Goal: Communication & Community: Answer question/provide support

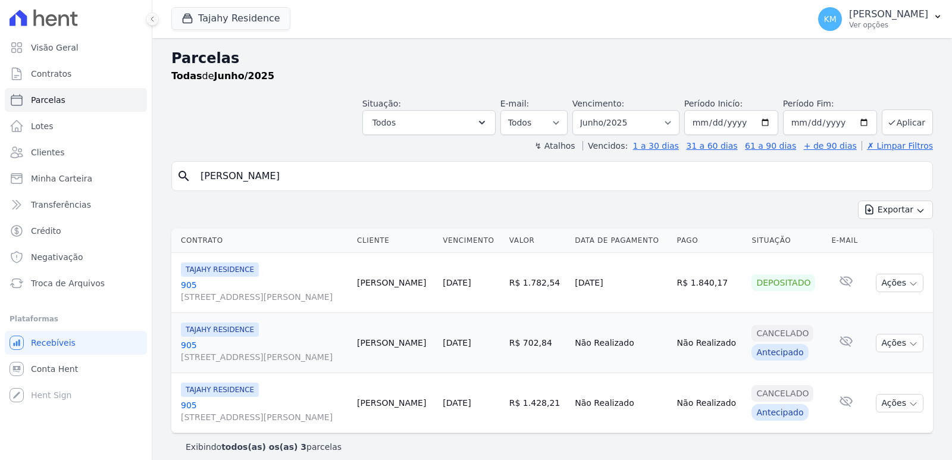
select select
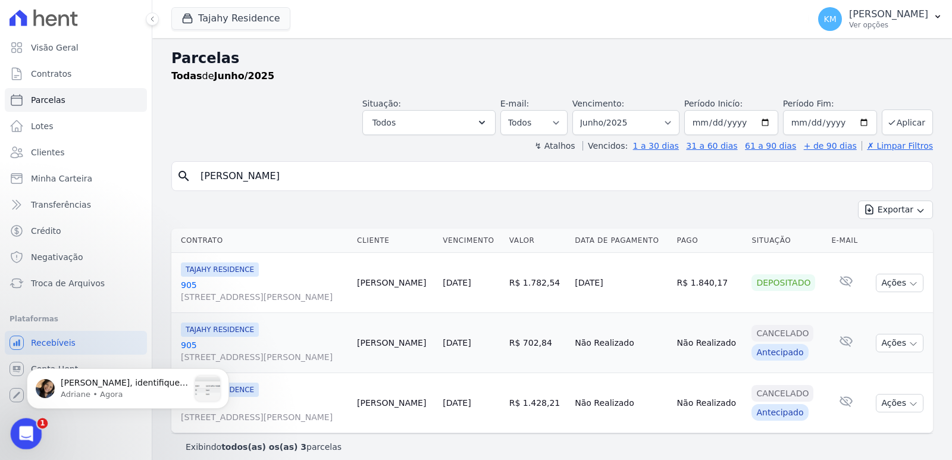
click at [12, 433] on div "Abertura do Messenger da Intercom" at bounding box center [24, 431] width 39 height 39
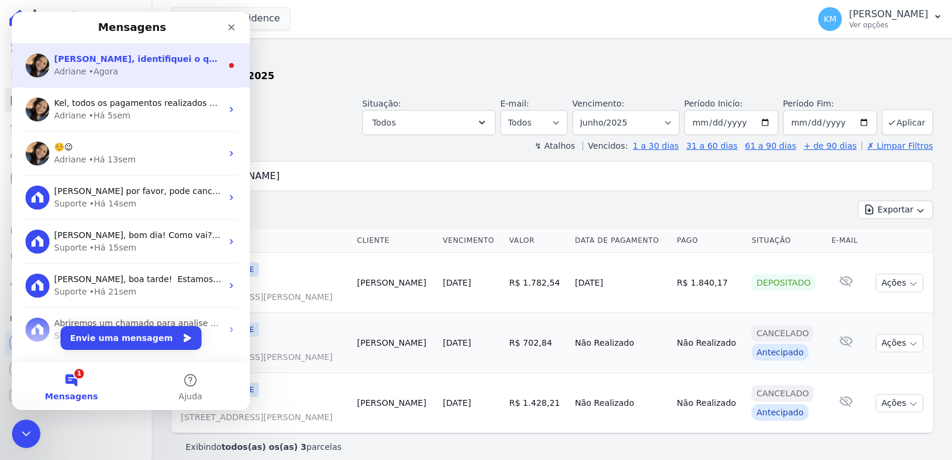
click at [91, 66] on div "• Agora" at bounding box center [104, 71] width 30 height 12
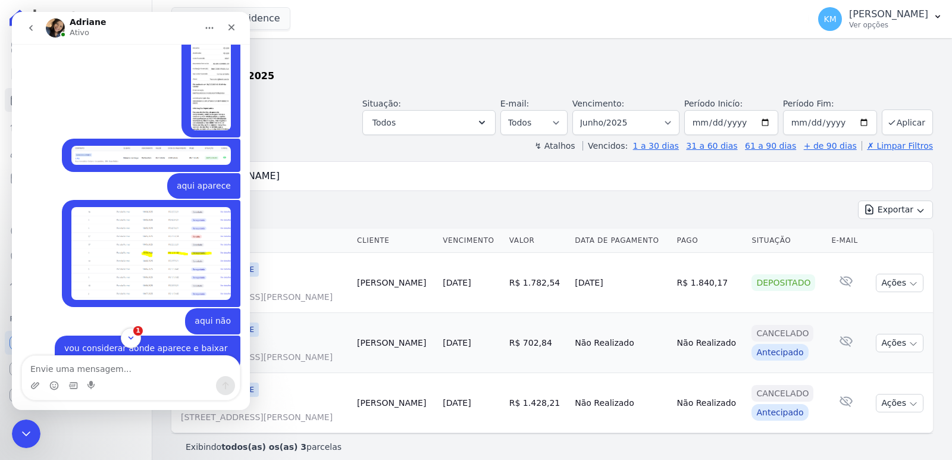
scroll to position [2215, 0]
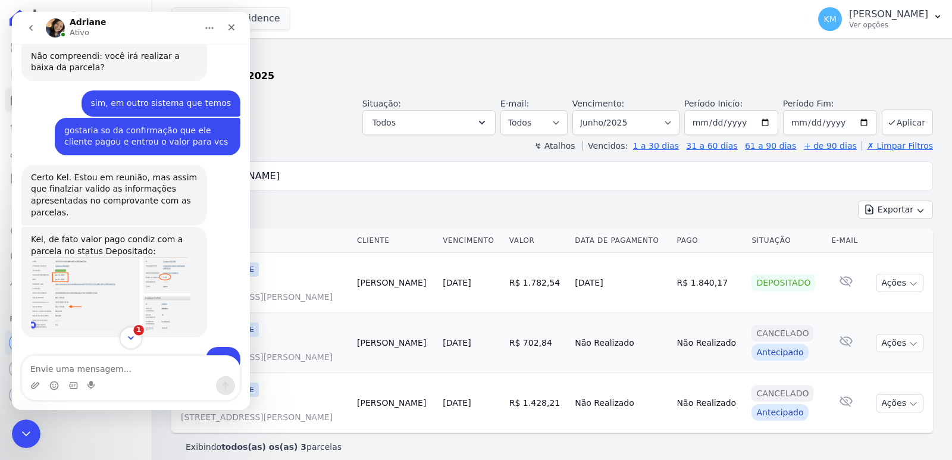
click at [126, 339] on icon "Scroll to bottom" at bounding box center [131, 338] width 11 height 11
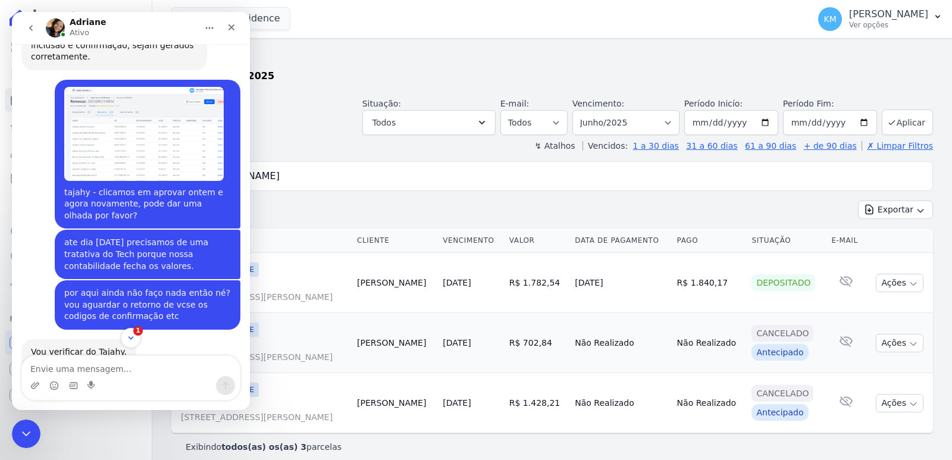
scroll to position [9507, 0]
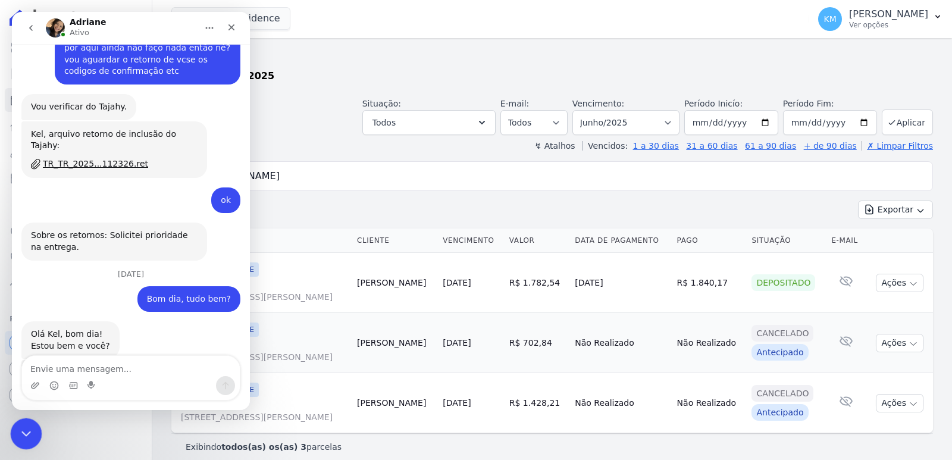
click at [39, 419] on body "Visão Geral Contratos [GEOGRAPHIC_DATA] Lotes Clientes Minha Carteira Transferê…" at bounding box center [476, 230] width 952 height 460
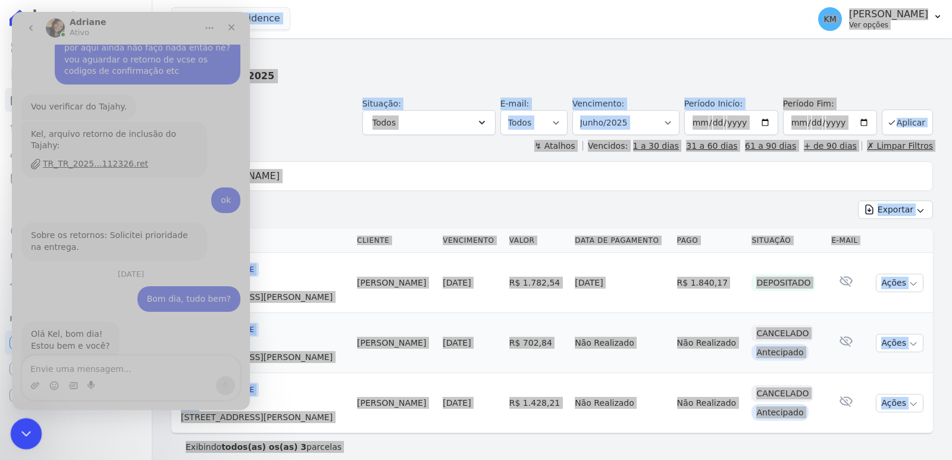
drag, startPoint x: 221, startPoint y: 448, endPoint x: 30, endPoint y: 431, distance: 191.7
click at [30, 433] on icon "Encerramento do Messenger da Intercom" at bounding box center [24, 432] width 14 height 14
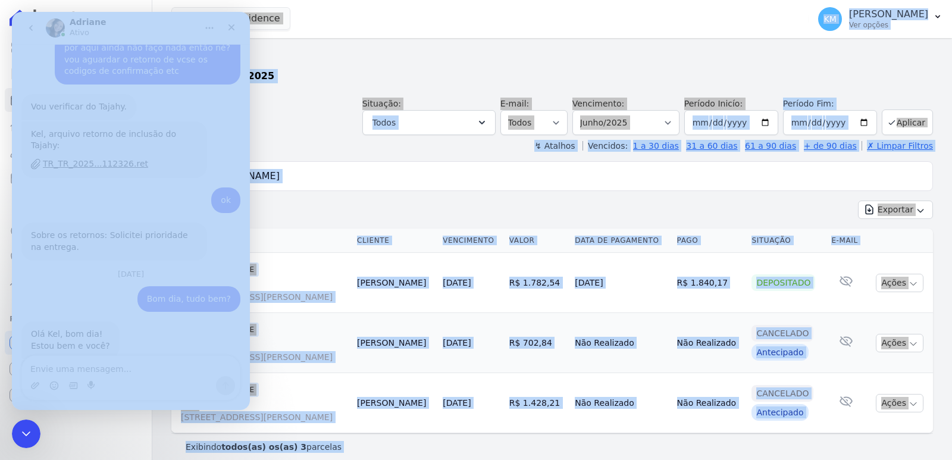
click at [283, 240] on th "Contrato" at bounding box center [261, 240] width 181 height 24
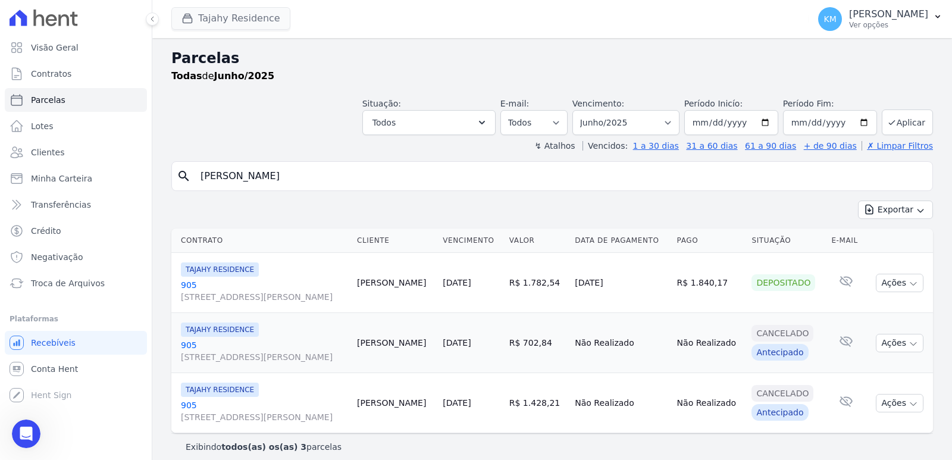
drag, startPoint x: 250, startPoint y: 5, endPoint x: 239, endPoint y: 13, distance: 14.0
click at [249, 5] on div "Tajahy Residence CONSTRUTORA FONTANIVE LIMITADA [GEOGRAPHIC_DATA] [GEOGRAPHIC_D…" at bounding box center [487, 18] width 632 height 39
click at [239, 14] on button "Tajahy Residence" at bounding box center [230, 18] width 119 height 23
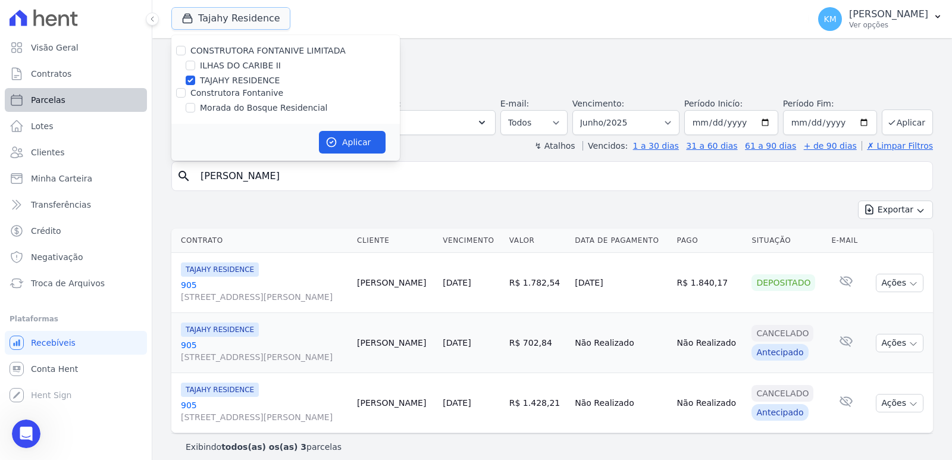
scroll to position [9507, 0]
click at [191, 66] on input "ILHAS DO CARIBE II" at bounding box center [191, 66] width 10 height 10
checkbox input "true"
click at [186, 78] on input "TAJAHY RESIDENCE" at bounding box center [191, 81] width 10 height 10
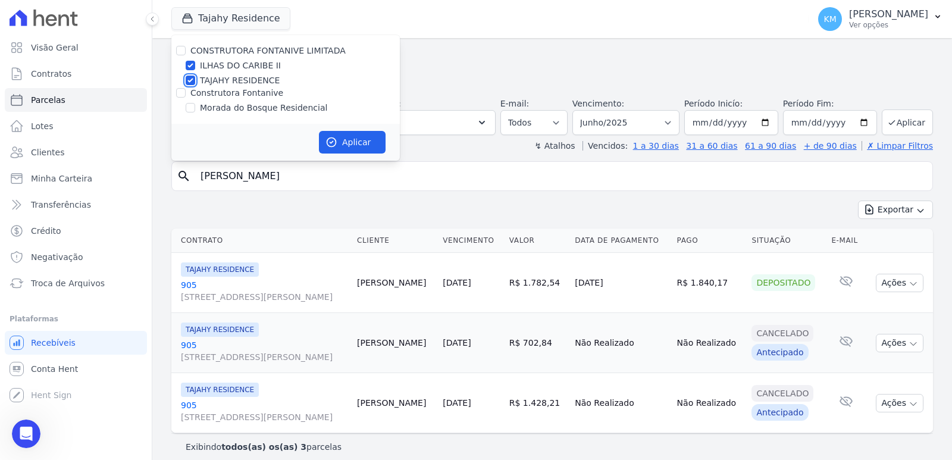
checkbox input "false"
click at [361, 152] on button "Aplicar" at bounding box center [352, 142] width 67 height 23
select select
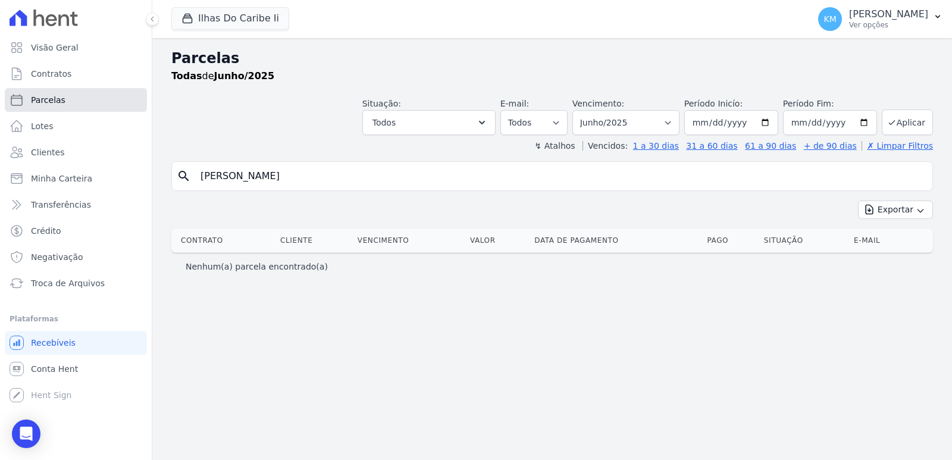
click at [65, 93] on link "Parcelas" at bounding box center [76, 100] width 142 height 24
click at [64, 97] on link "Parcelas" at bounding box center [76, 100] width 142 height 24
select select
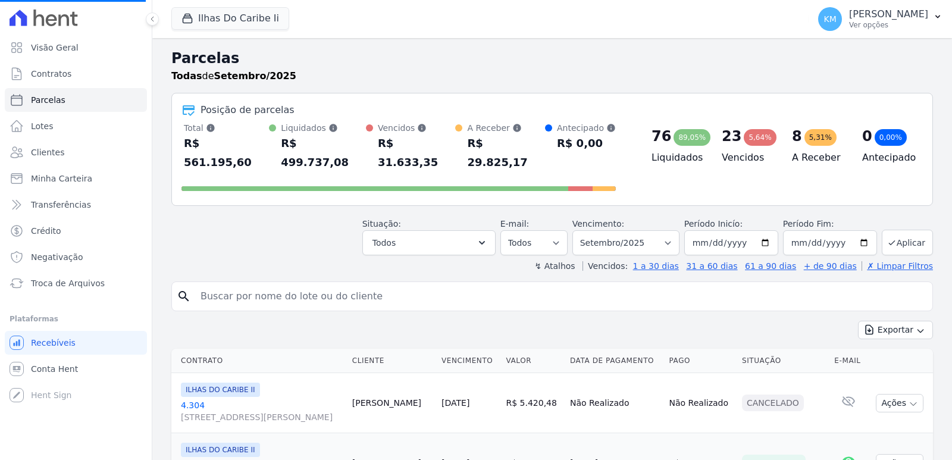
drag, startPoint x: 265, startPoint y: 263, endPoint x: 253, endPoint y: 279, distance: 19.6
click at [260, 281] on div "search" at bounding box center [551, 296] width 761 height 30
select select
type input "[MEDICAL_DATA]"
select select
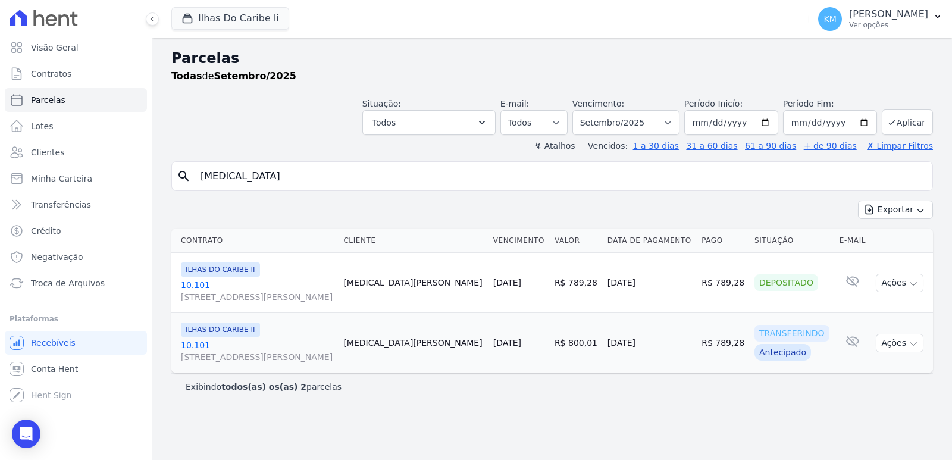
click at [233, 133] on div "Situação: Agendado Em Aberto Pago Processando Cancelado Vencido Transferindo De…" at bounding box center [551, 114] width 761 height 42
click at [40, 430] on div "Visão Geral Contratos [GEOGRAPHIC_DATA] Lotes Clientes Minha Carteira Transferê…" at bounding box center [76, 230] width 152 height 460
click at [26, 432] on icon "Open Intercom Messenger" at bounding box center [26, 433] width 14 height 15
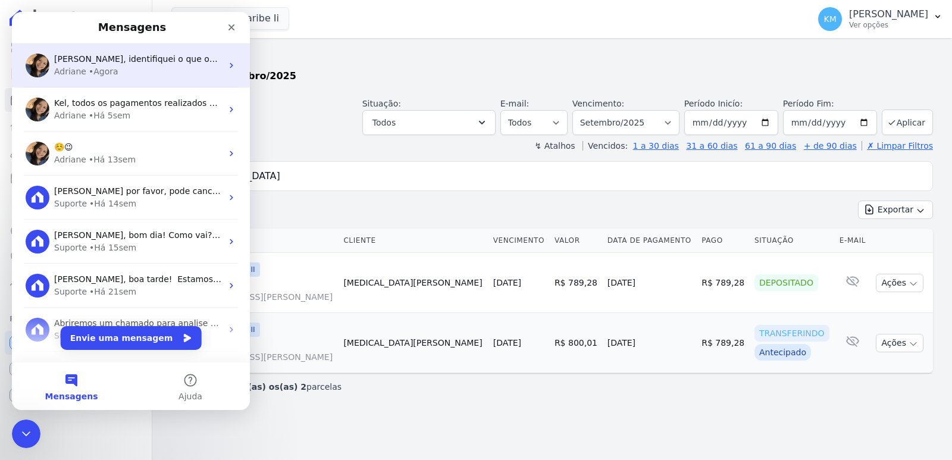
click at [84, 78] on div "[PERSON_NAME], identifiquei o que ocorreu: haviam 2 parcelas associadas na mesm…" at bounding box center [131, 65] width 238 height 44
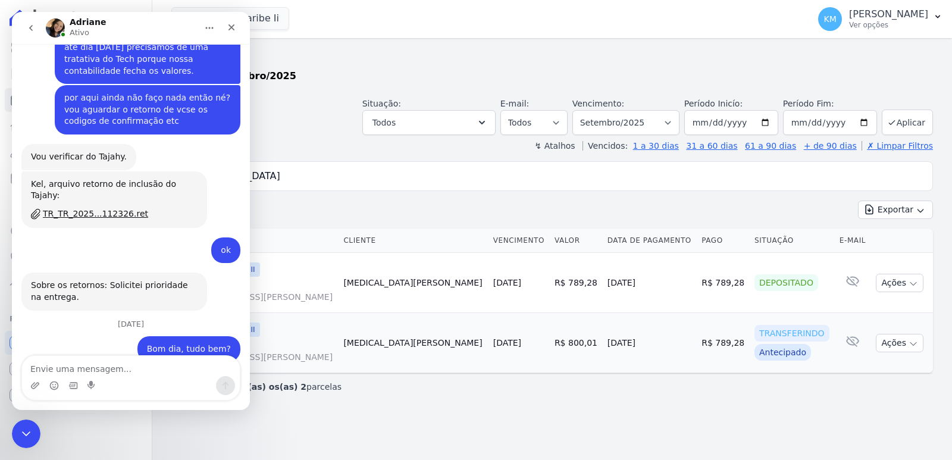
scroll to position [9507, 0]
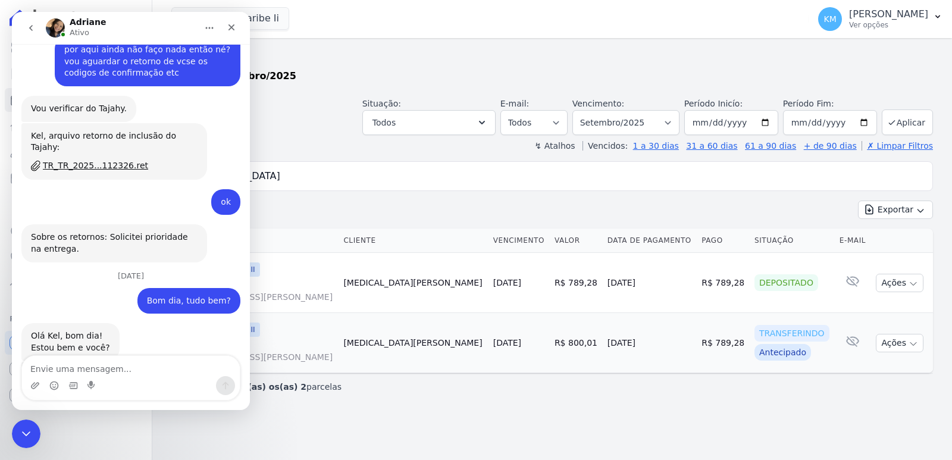
click at [105, 366] on textarea "Envie uma mensagem..." at bounding box center [131, 366] width 218 height 20
click at [85, 369] on textarea "Envie uma mensagem..." at bounding box center [131, 366] width 218 height 20
type textarea "p"
type textarea "perfeito"
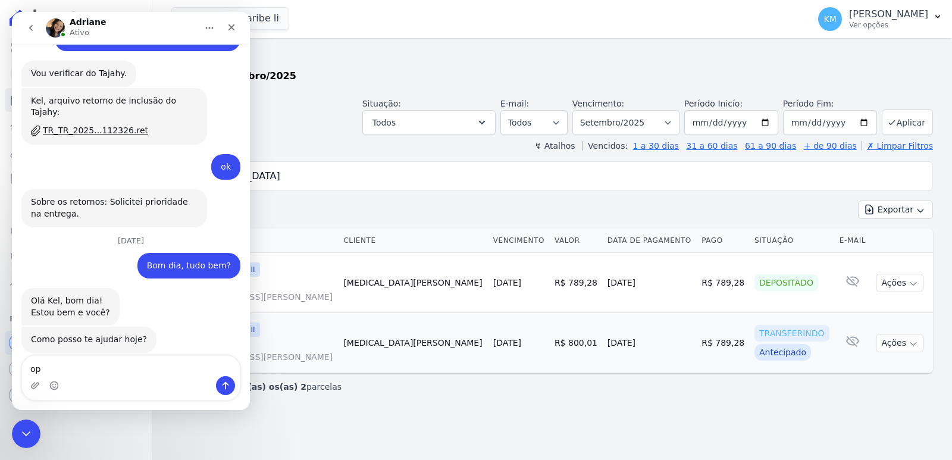
type textarea "o"
type textarea "obrigada"
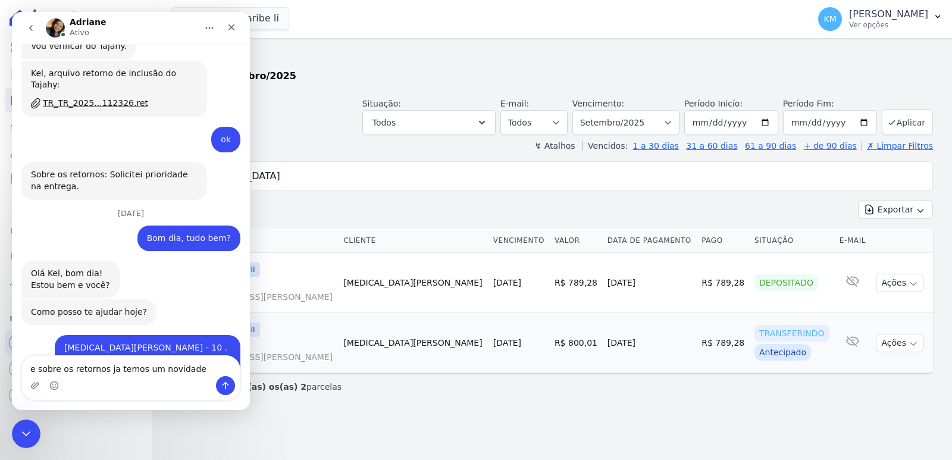
click at [139, 368] on textarea "e sobre os retornos ja temos um novidade" at bounding box center [131, 366] width 218 height 20
type textarea "e sobre os retornos ja temos alguma novidade?"
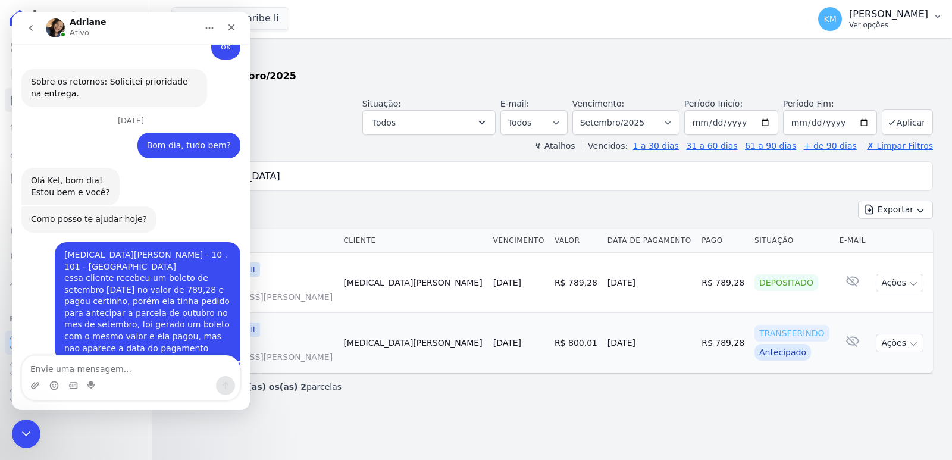
scroll to position [9690, 0]
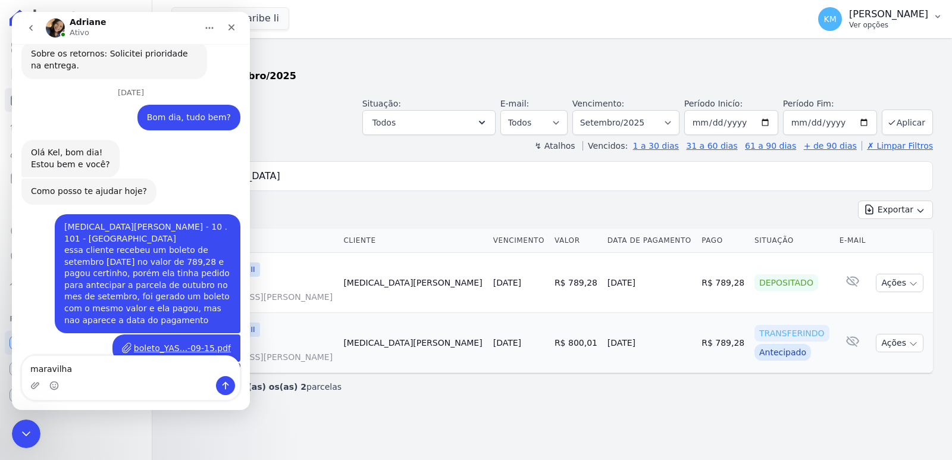
type textarea "maravilha"
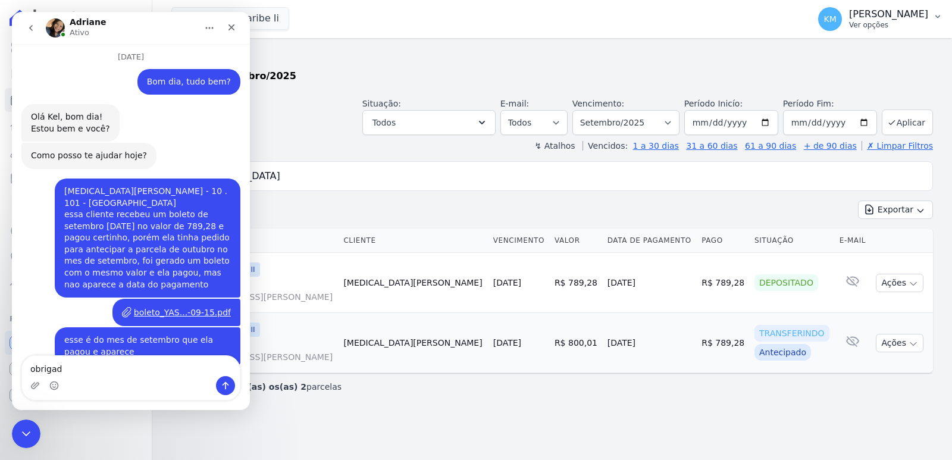
type textarea "obrigada"
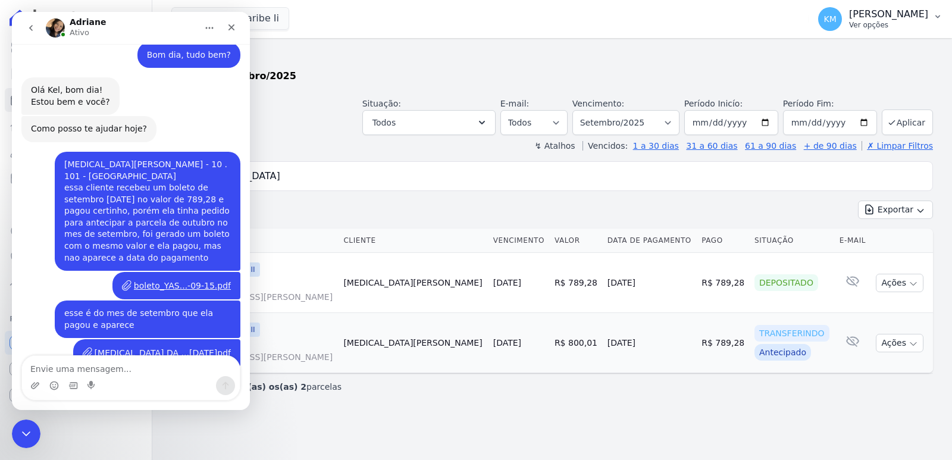
scroll to position [9788, 0]
